Goal: Task Accomplishment & Management: Use online tool/utility

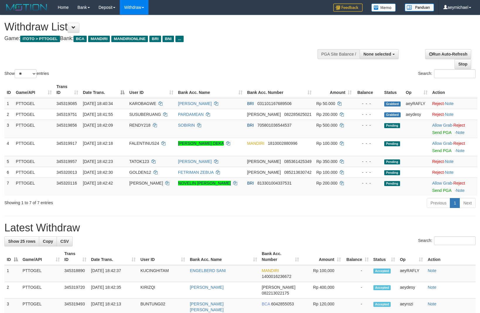
select select
select select "**"
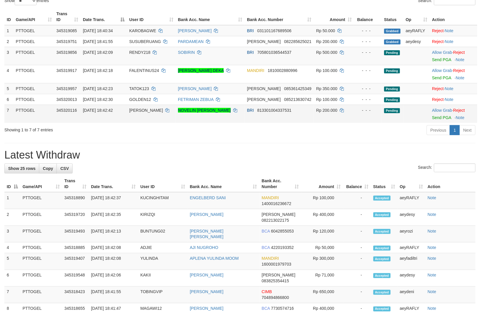
scroll to position [73, 0]
click at [435, 110] on link "Allow Grab" at bounding box center [442, 110] width 20 height 5
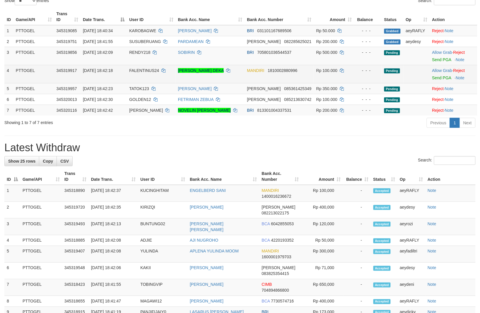
click at [438, 65] on td "Allow Grab · Reject Send PGA · Note" at bounding box center [453, 74] width 47 height 18
click at [438, 69] on link "Allow Grab" at bounding box center [442, 70] width 20 height 5
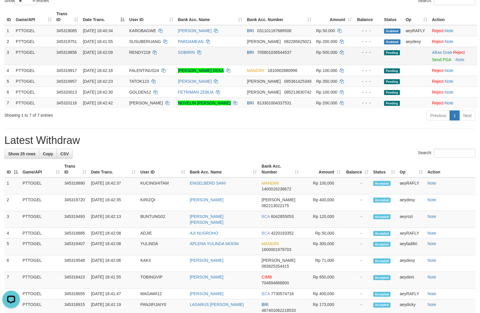
click at [136, 51] on span "RENDY218" at bounding box center [139, 52] width 21 height 5
copy td "RENDY218"
click at [445, 48] on td "Allow Grab · Reject Send PGA · Note" at bounding box center [453, 56] width 47 height 18
click at [443, 52] on link "Allow Grab" at bounding box center [442, 52] width 20 height 5
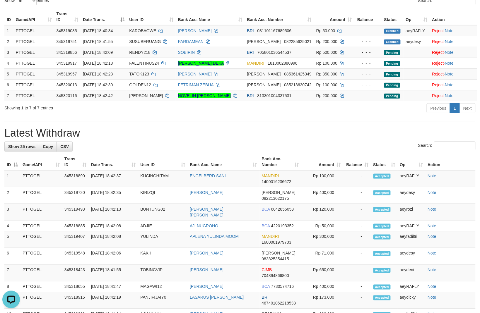
click at [296, 115] on div "Previous 1 Next" at bounding box center [339, 109] width 271 height 13
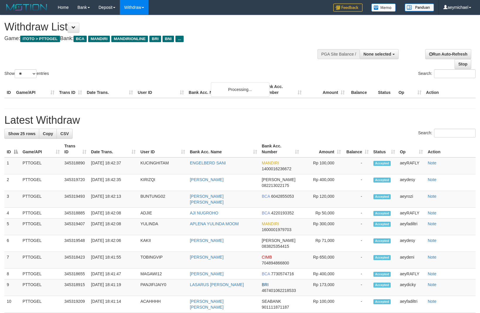
select select
select select "**"
